Goal: Navigation & Orientation: Go to known website

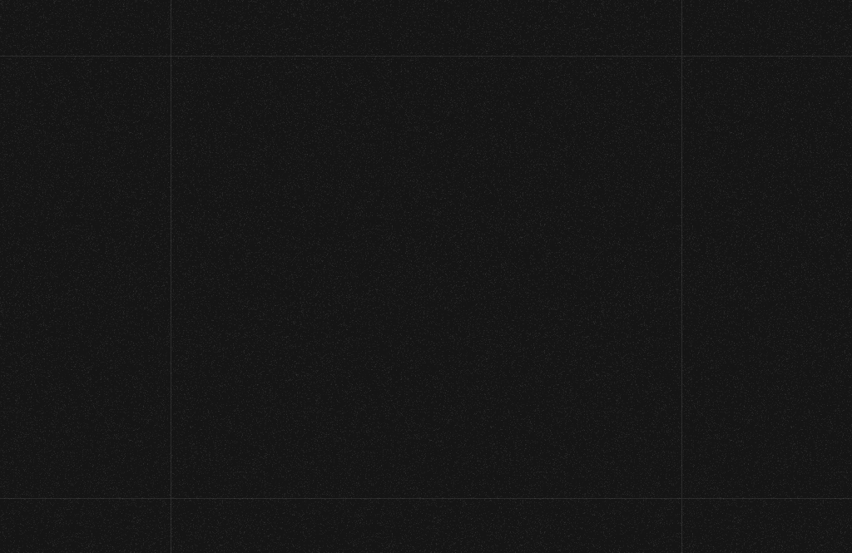
scroll to position [86, 0]
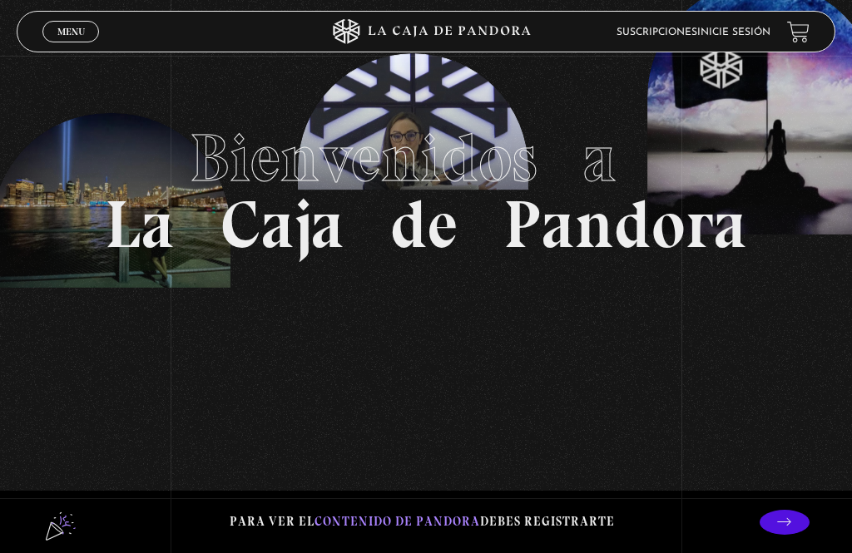
click at [743, 22] on li "Inicie sesión" at bounding box center [733, 32] width 73 height 22
click at [747, 30] on link "Inicie sesión" at bounding box center [733, 32] width 73 height 10
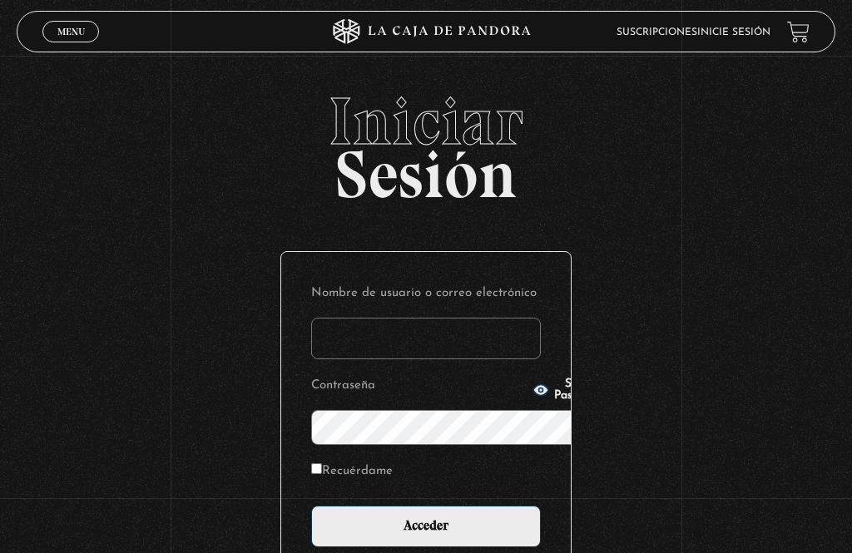
click at [334, 318] on input "Nombre de usuario o correo electrónico" at bounding box center [426, 339] width 230 height 42
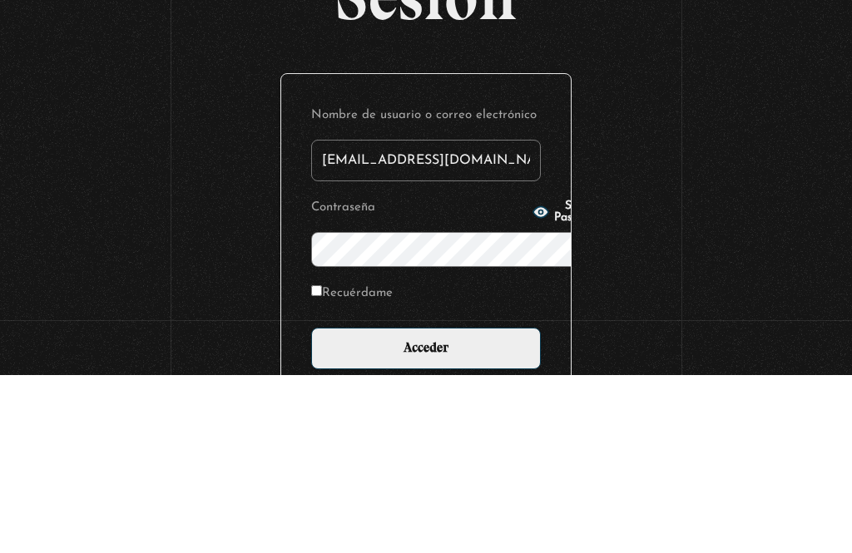
type input "rbksegura45@hotmail.com"
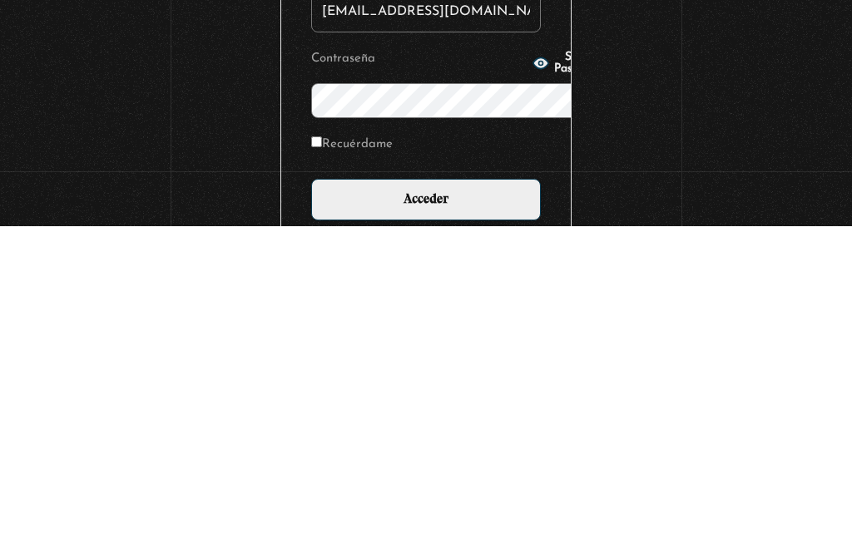
click at [398, 506] on input "Acceder" at bounding box center [426, 527] width 230 height 42
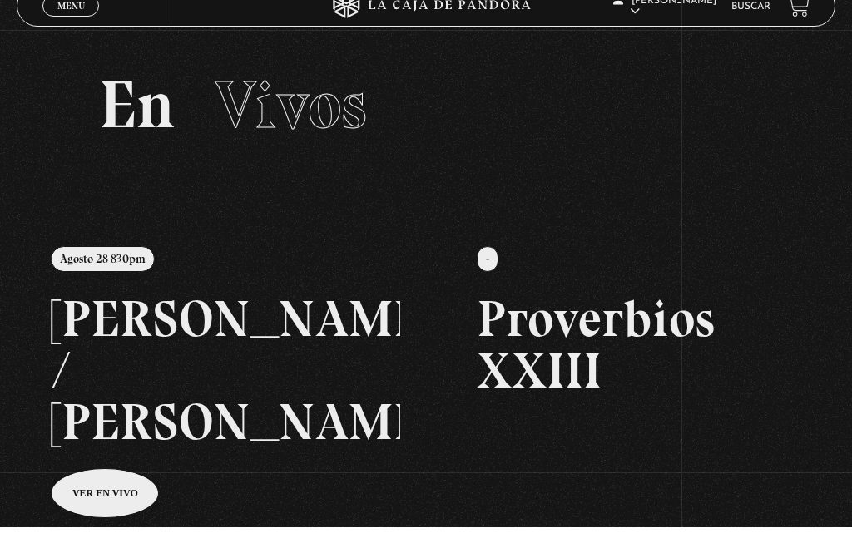
scroll to position [44, 0]
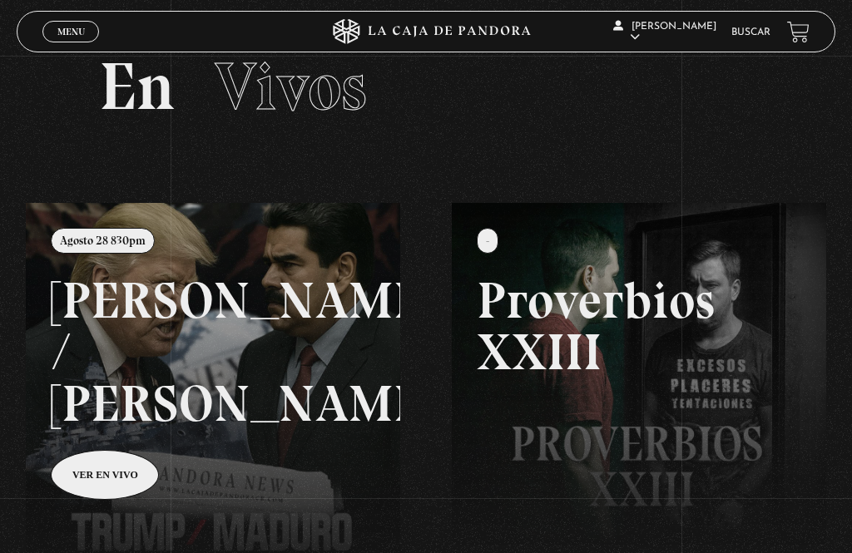
click at [86, 409] on link at bounding box center [452, 479] width 852 height 553
